Goal: Navigation & Orientation: Find specific page/section

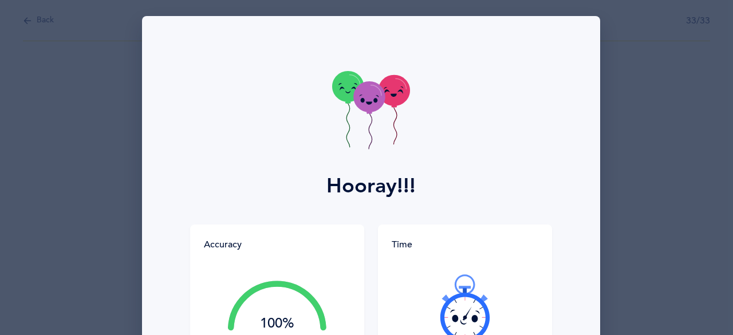
click at [462, 311] on icon at bounding box center [464, 308] width 69 height 69
click at [458, 315] on icon at bounding box center [464, 308] width 69 height 69
click at [462, 315] on div at bounding box center [464, 308] width 147 height 96
click at [471, 317] on icon at bounding box center [474, 318] width 6 height 7
click at [476, 323] on div at bounding box center [464, 308] width 147 height 96
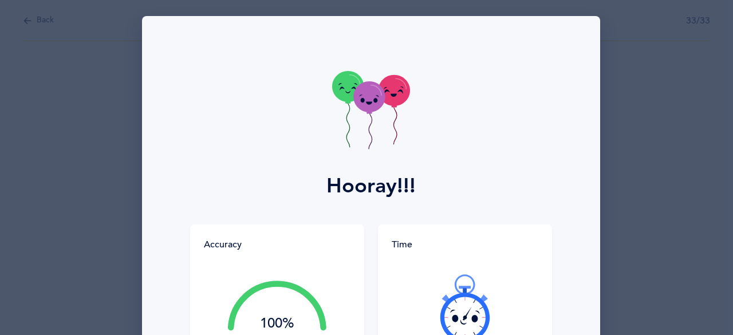
click at [477, 319] on icon at bounding box center [464, 308] width 69 height 69
click at [478, 318] on div at bounding box center [464, 308] width 147 height 96
click at [478, 316] on div at bounding box center [464, 308] width 147 height 96
click at [477, 315] on icon at bounding box center [464, 308] width 69 height 69
click at [477, 316] on div at bounding box center [464, 308] width 147 height 96
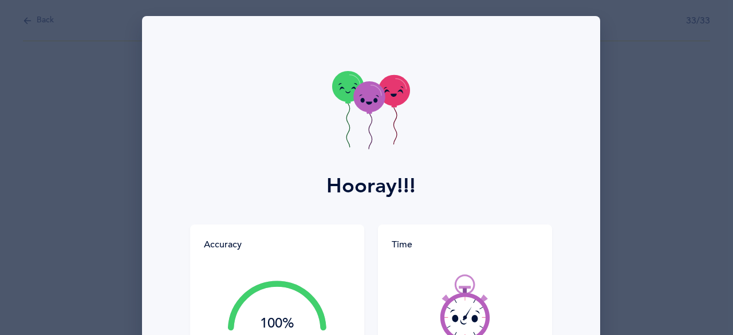
click at [477, 317] on div at bounding box center [464, 308] width 147 height 96
click at [478, 319] on div at bounding box center [464, 308] width 147 height 96
click at [470, 313] on icon at bounding box center [464, 308] width 69 height 69
click at [464, 310] on icon at bounding box center [464, 308] width 69 height 69
click at [367, 104] on icon at bounding box center [369, 102] width 6 height 3
